Goal: Navigation & Orientation: Go to known website

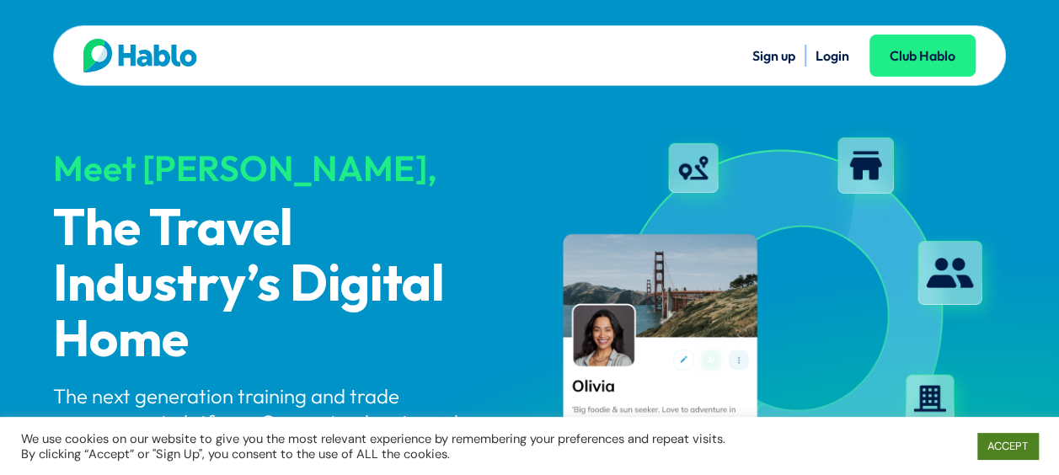
click at [998, 450] on link "ACCEPT" at bounding box center [1007, 446] width 61 height 26
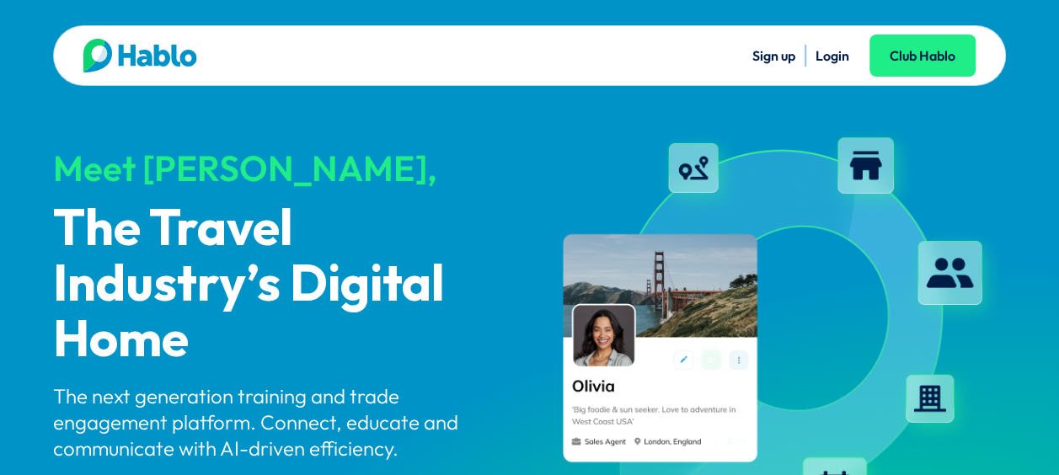
click at [834, 50] on link "Login" at bounding box center [833, 55] width 34 height 17
click at [772, 57] on link "Sign up" at bounding box center [773, 55] width 43 height 17
